Goal: Navigation & Orientation: Find specific page/section

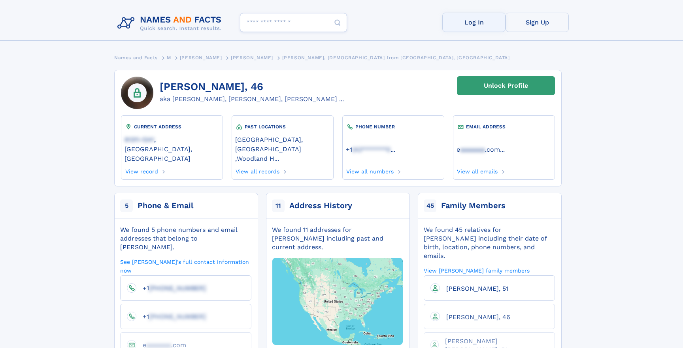
click at [476, 21] on link "Log In" at bounding box center [473, 22] width 63 height 19
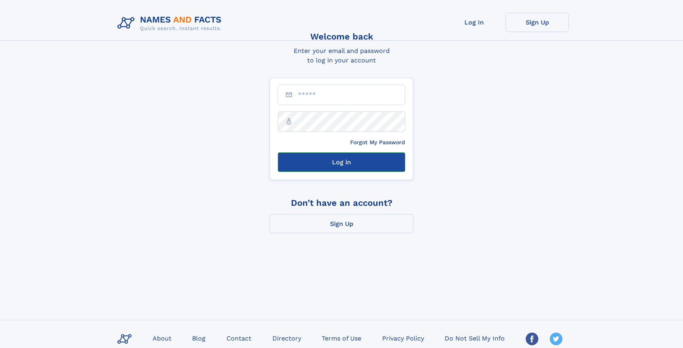
type input "**********"
click at [350, 161] on button "Log in" at bounding box center [341, 162] width 127 height 19
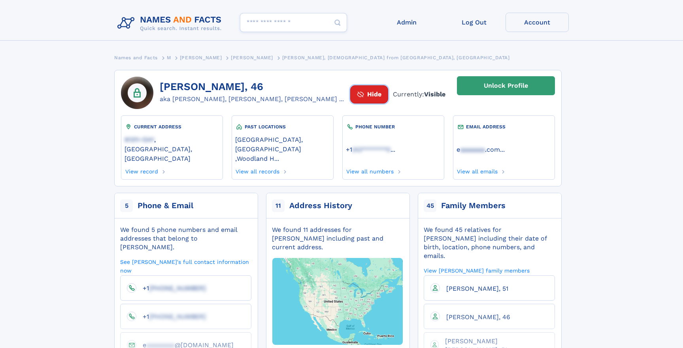
click at [367, 98] on span "Hide" at bounding box center [374, 94] width 14 height 9
